Goal: Transaction & Acquisition: Purchase product/service

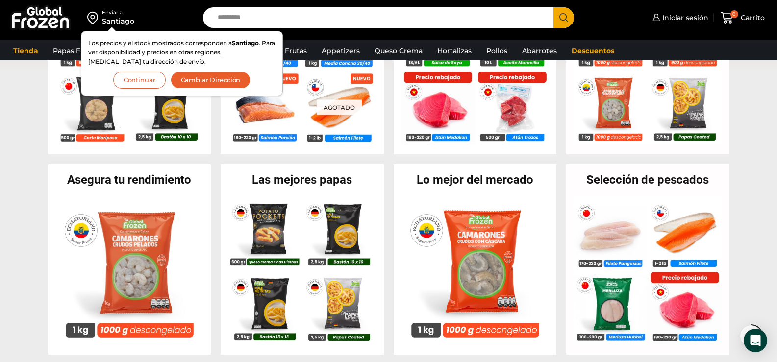
scroll to position [343, 0]
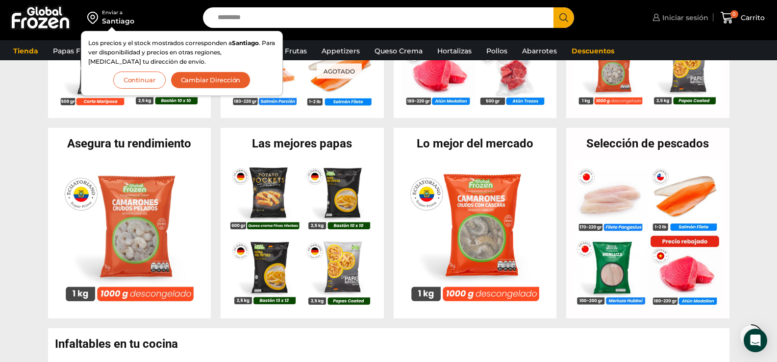
click at [690, 18] on span "Iniciar sesión" at bounding box center [684, 18] width 49 height 10
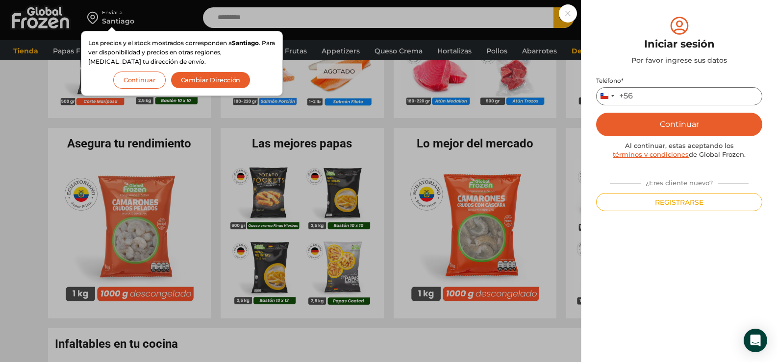
click at [690, 94] on input "Teléfono *" at bounding box center [679, 96] width 166 height 18
type input "*********"
click at [670, 123] on button "Continuar" at bounding box center [679, 125] width 166 height 24
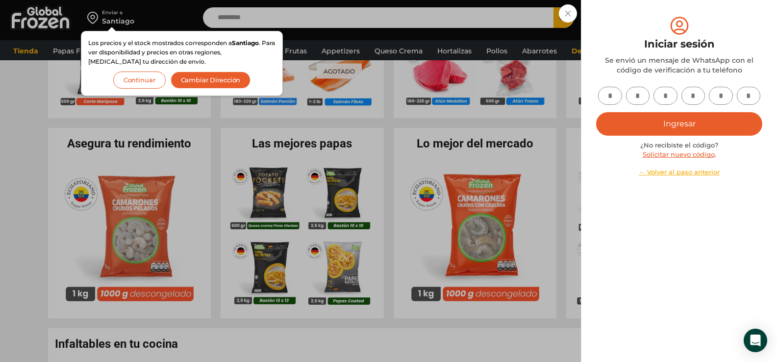
click at [613, 96] on input "text" at bounding box center [610, 96] width 24 height 18
type input "*"
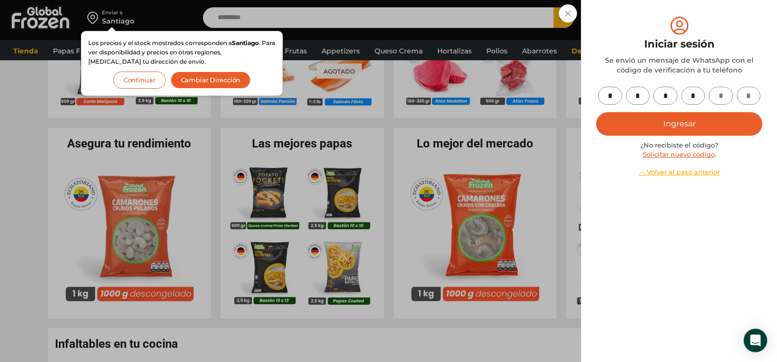
type input "*"
click at [678, 129] on button "Ingresar" at bounding box center [679, 124] width 166 height 24
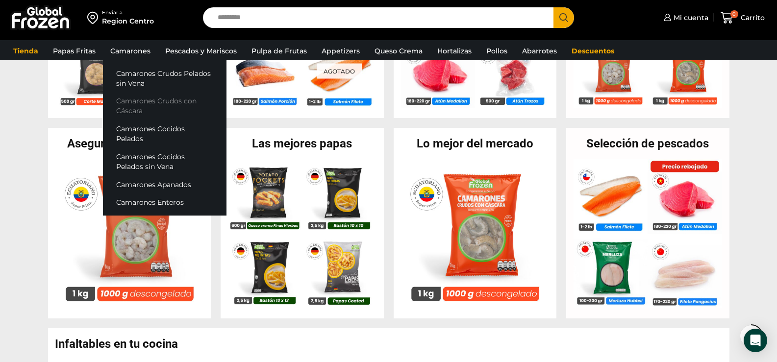
click at [137, 100] on link "Camarones Crudos con Cáscara" at bounding box center [165, 106] width 124 height 28
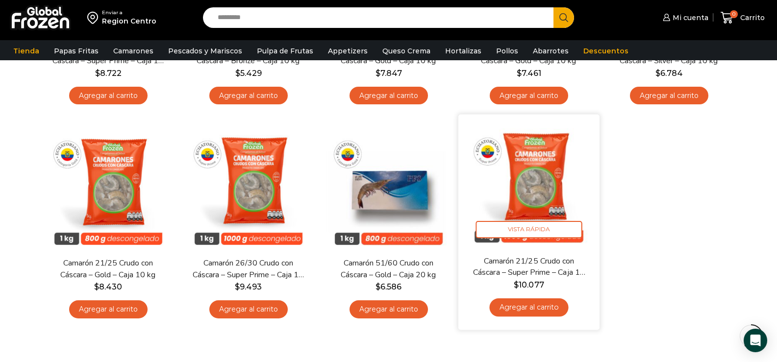
scroll to position [294, 0]
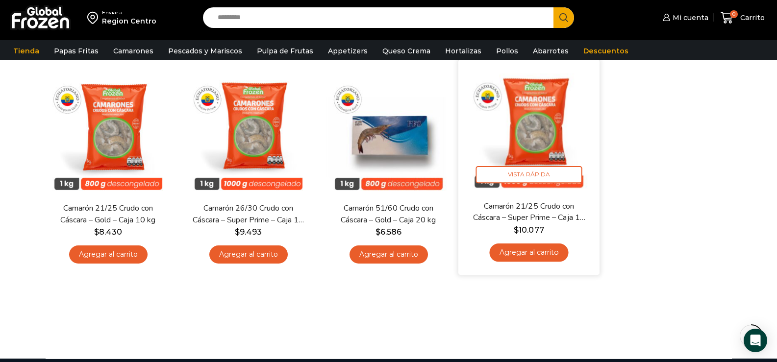
click at [534, 249] on link "Agregar al carrito" at bounding box center [528, 253] width 79 height 18
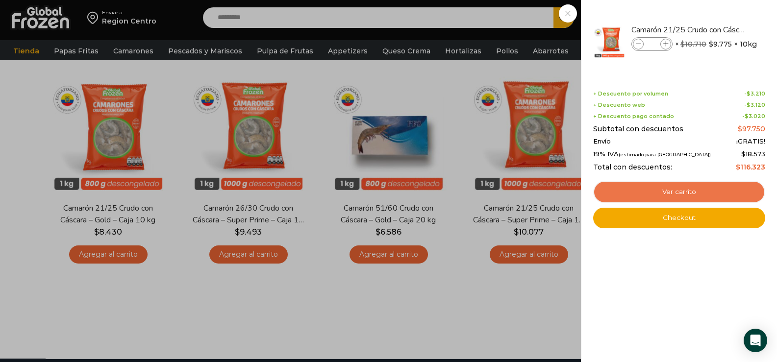
click at [669, 192] on link "Ver carrito" at bounding box center [679, 192] width 172 height 23
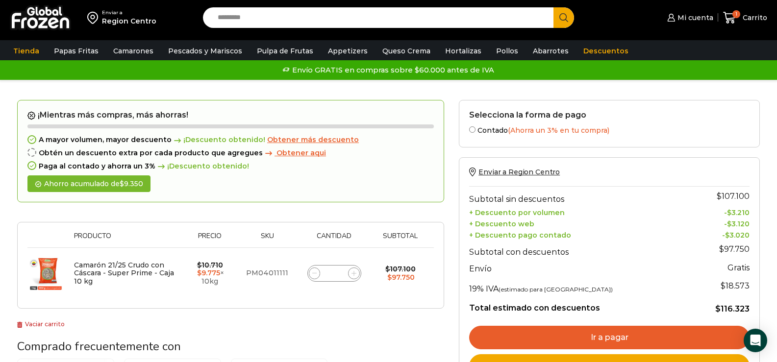
click at [292, 152] on span "Obtener aqui" at bounding box center [301, 153] width 50 height 9
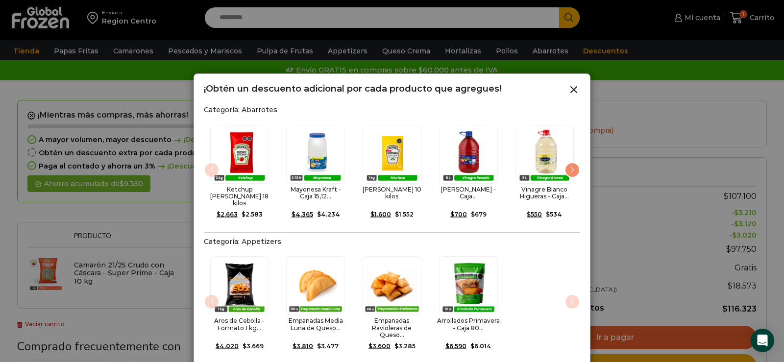
click at [572, 167] on div "Next slide" at bounding box center [573, 170] width 16 height 16
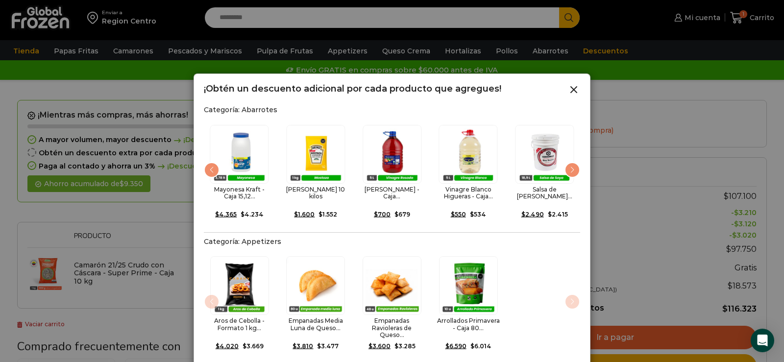
click at [568, 89] on div "¡Obtén un descuento adicional por cada producto que agregues!" at bounding box center [392, 90] width 376 height 12
click at [571, 89] on icon at bounding box center [574, 90] width 12 height 12
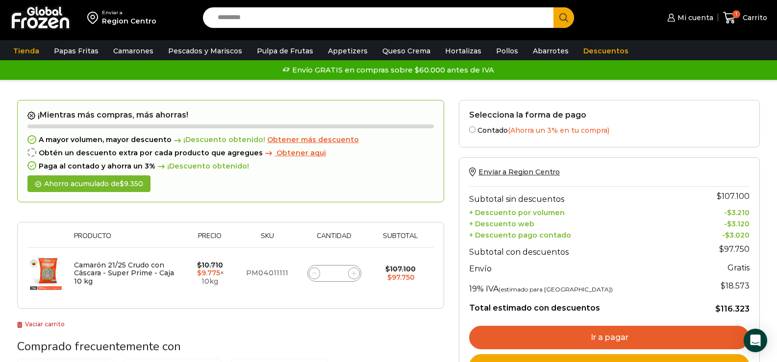
click at [96, 183] on div "Ahorro acumulado de $ 9.350" at bounding box center [88, 183] width 123 height 17
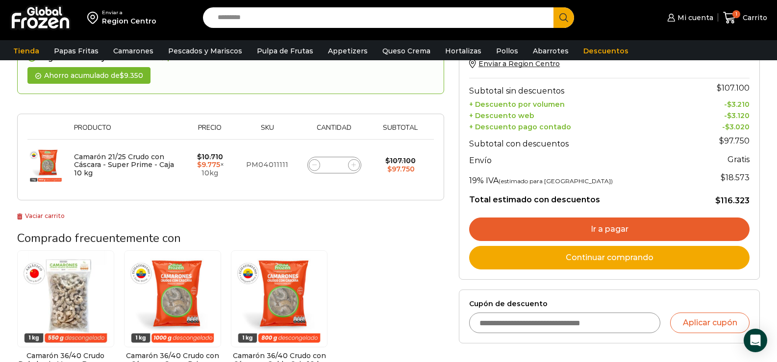
scroll to position [98, 0]
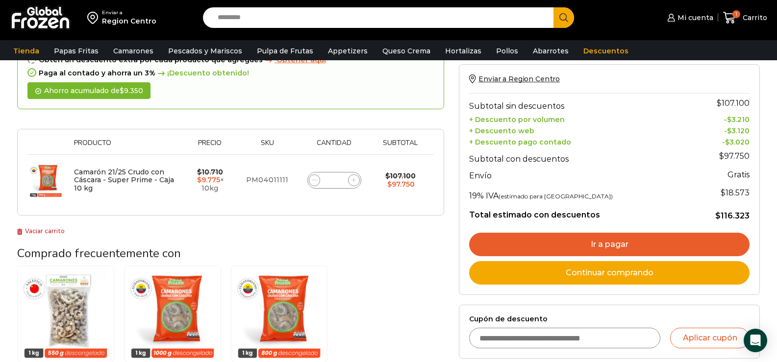
click at [582, 239] on link "Ir a pagar" at bounding box center [609, 245] width 280 height 24
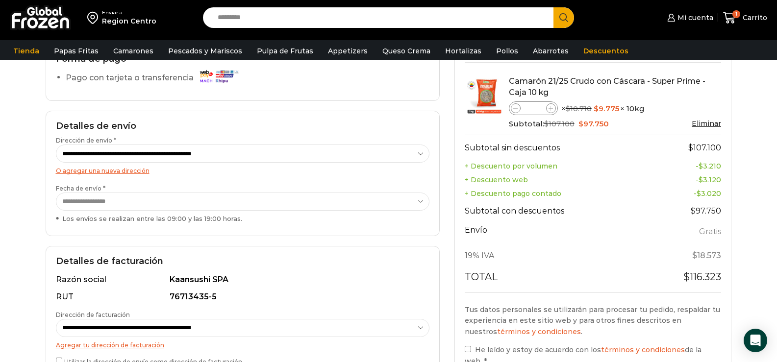
scroll to position [98, 0]
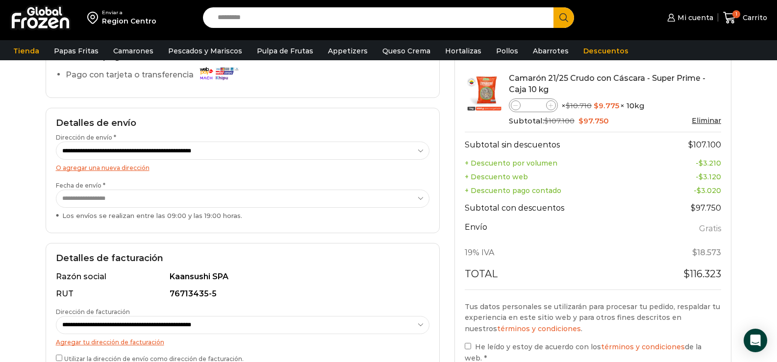
click at [399, 200] on select "**********" at bounding box center [243, 199] width 374 height 18
click at [427, 199] on select "**********" at bounding box center [243, 199] width 374 height 18
click at [439, 169] on div "**********" at bounding box center [243, 170] width 394 height 125
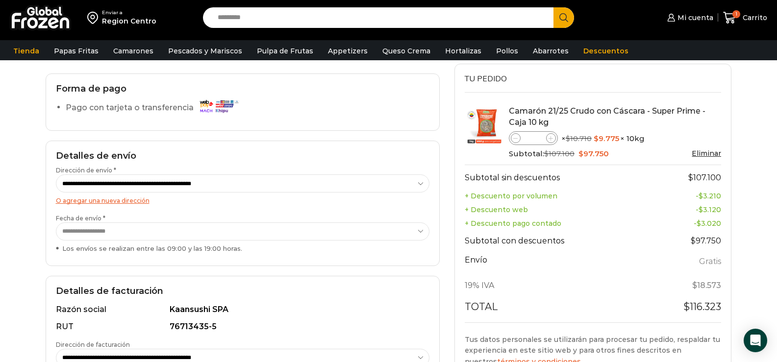
scroll to position [49, 0]
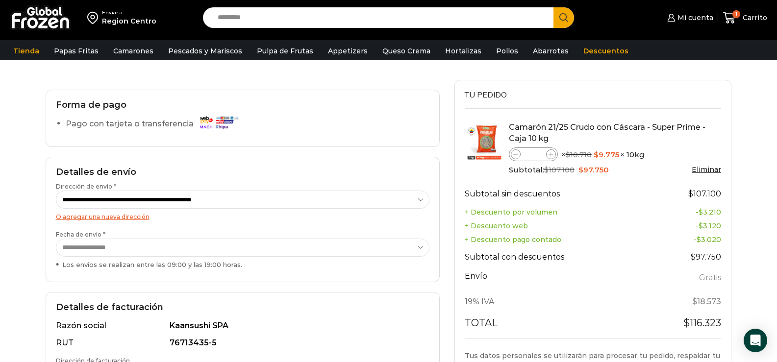
click at [226, 246] on select "**********" at bounding box center [243, 248] width 374 height 18
